Goal: Task Accomplishment & Management: Manage account settings

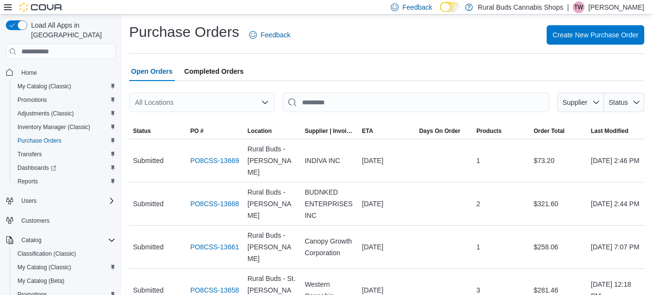
drag, startPoint x: 615, startPoint y: 7, endPoint x: 616, endPoint y: 14, distance: 6.8
click at [615, 7] on p "[PERSON_NAME]" at bounding box center [617, 7] width 56 height 12
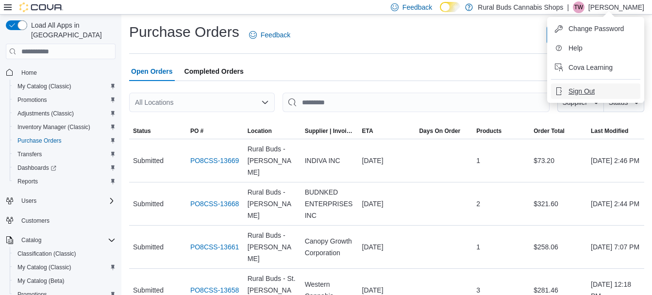
click at [584, 93] on span "Sign Out" at bounding box center [582, 91] width 26 height 10
